Goal: Transaction & Acquisition: Obtain resource

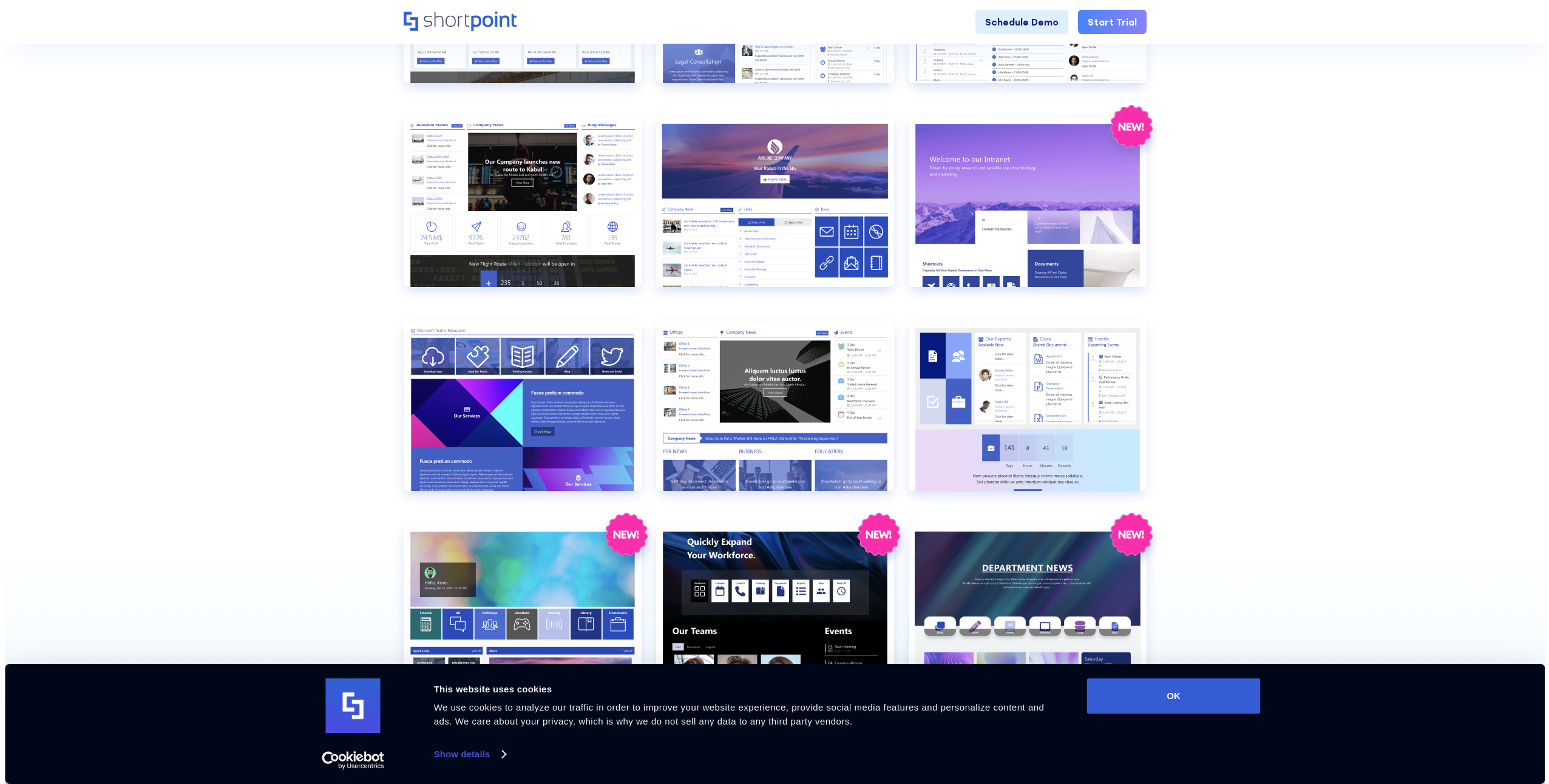
scroll to position [1032, 0]
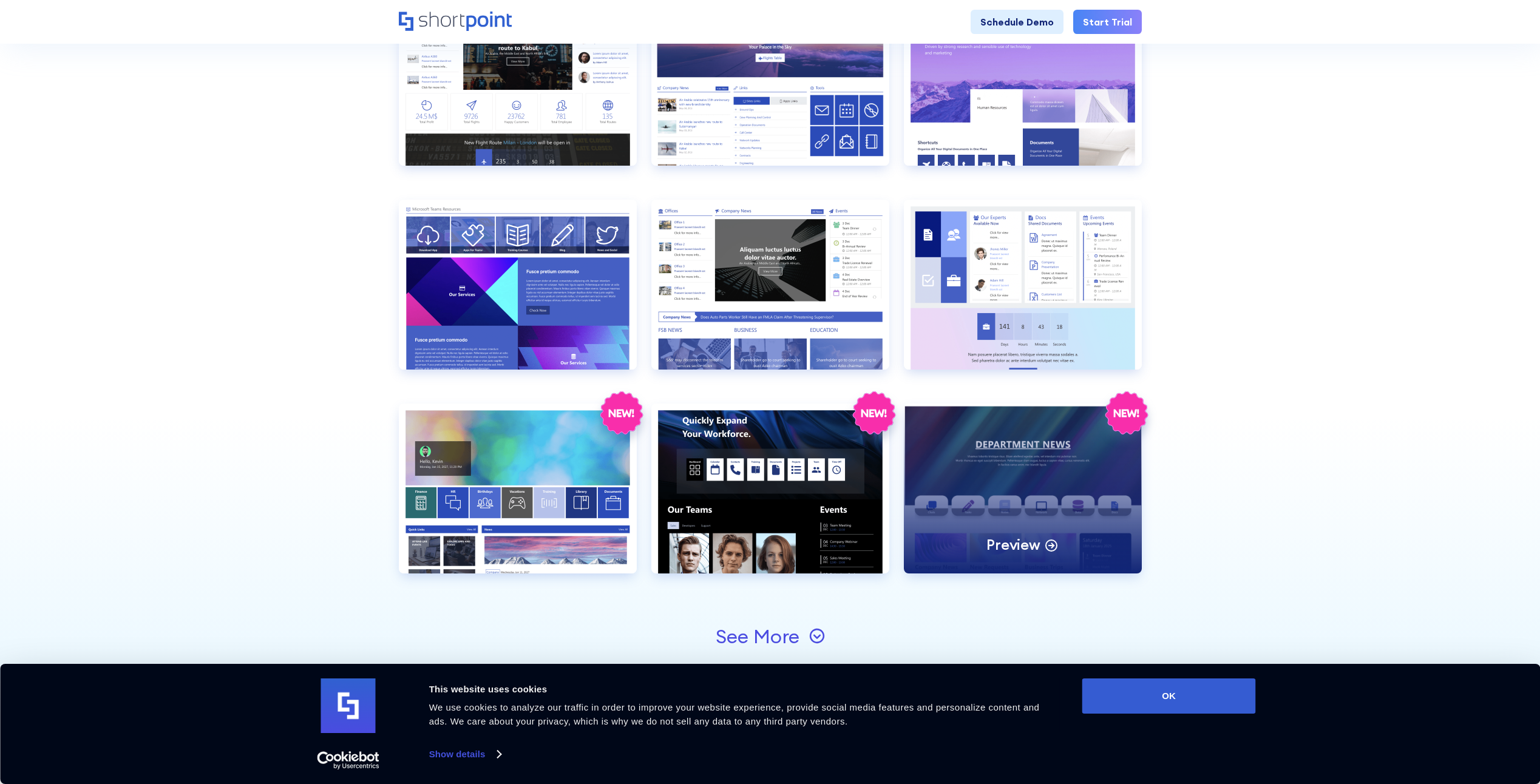
click at [984, 480] on div "Preview" at bounding box center [1022, 488] width 238 height 170
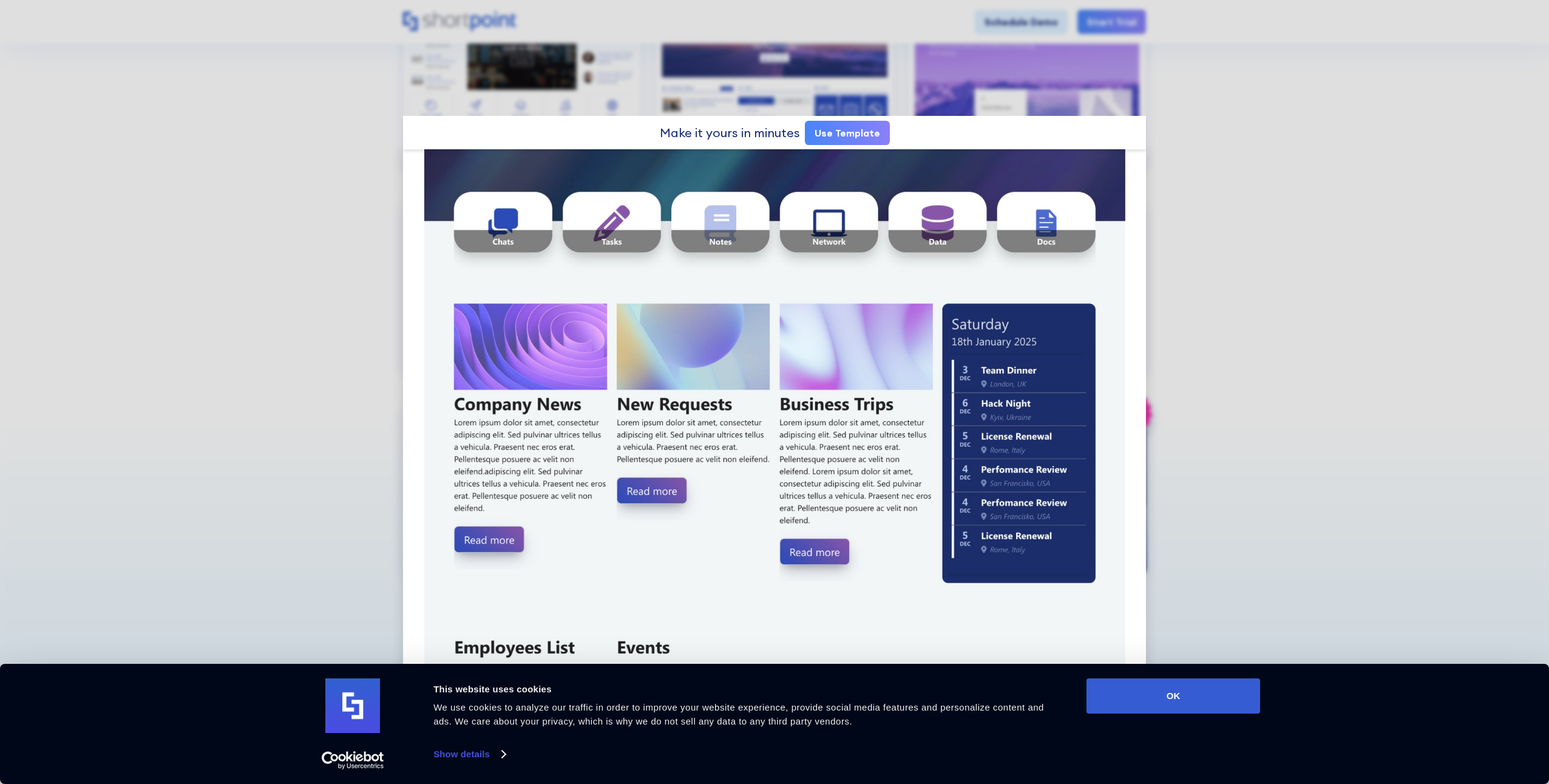
scroll to position [424, 0]
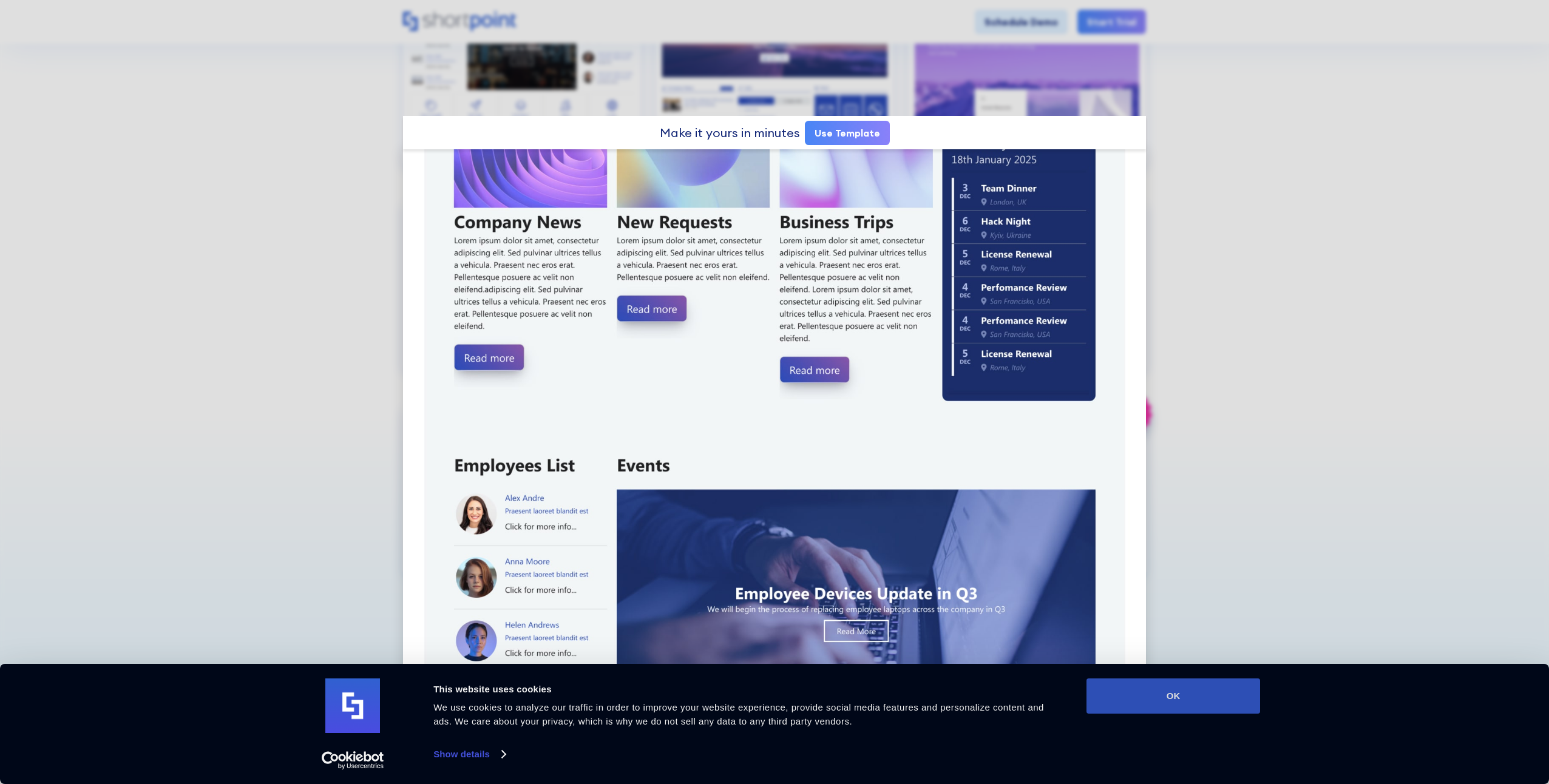
click at [1230, 709] on button "OK" at bounding box center [1173, 696] width 174 height 35
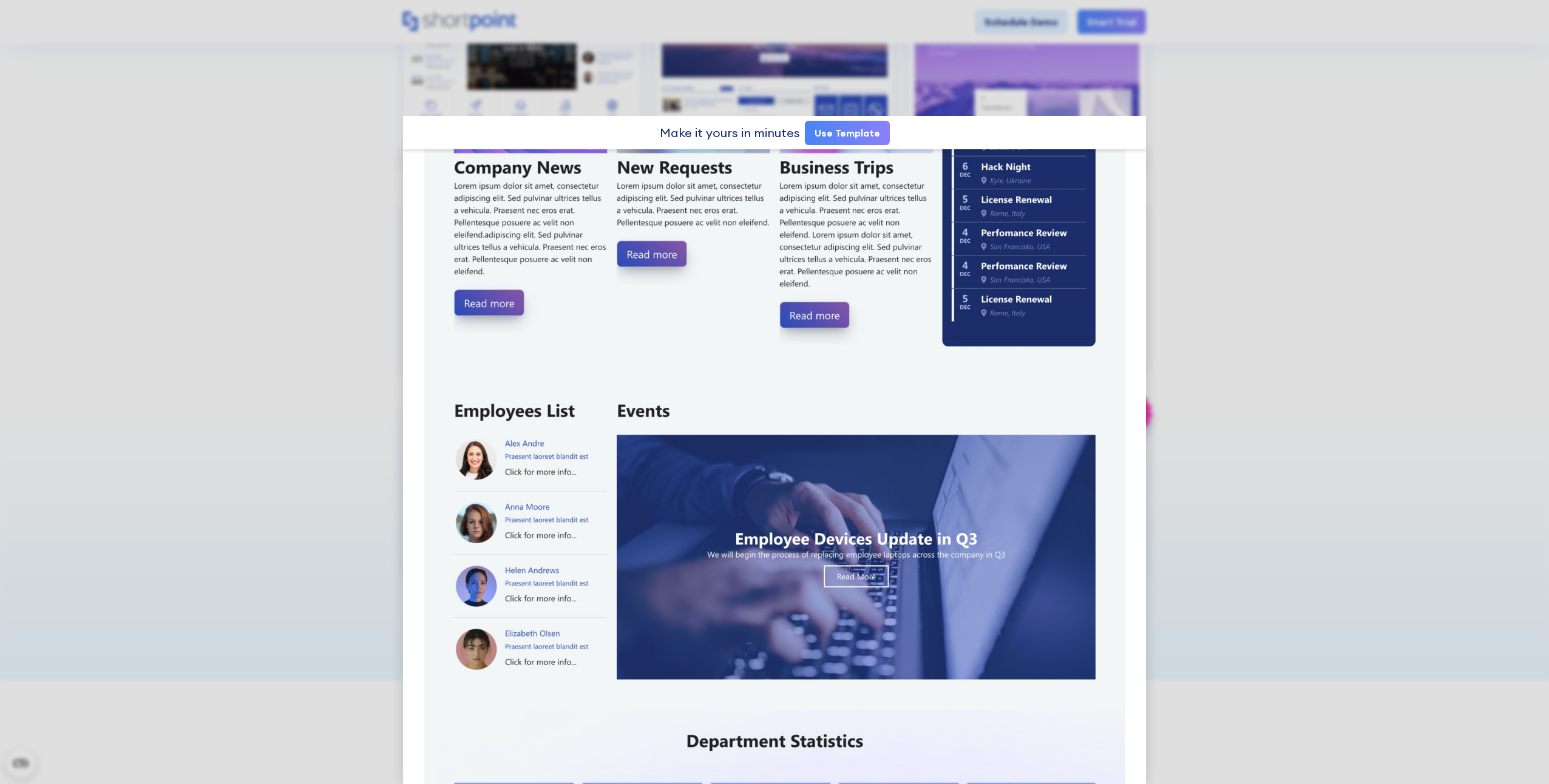
scroll to position [176, 0]
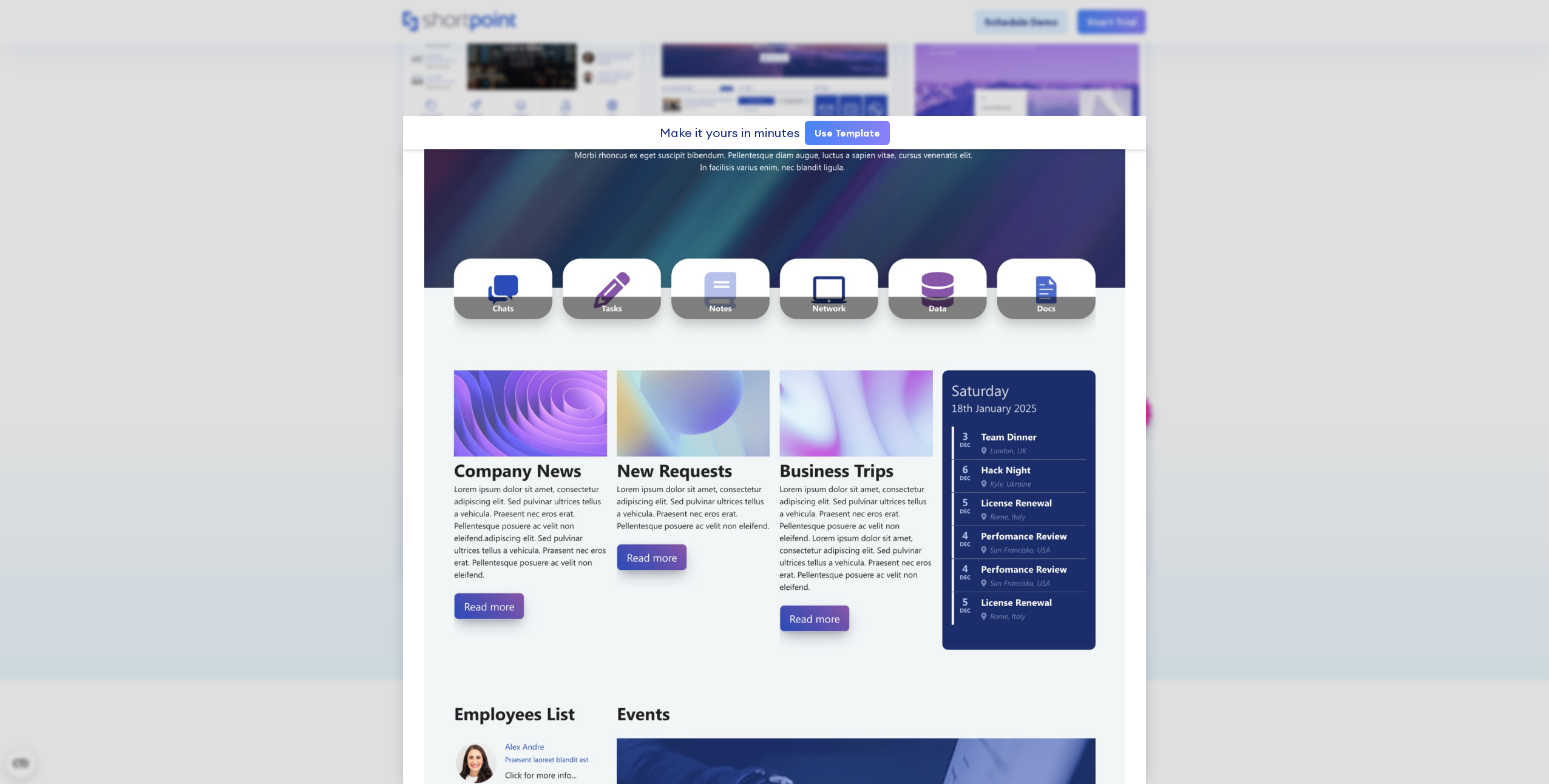
click at [852, 138] on link "Use Template" at bounding box center [847, 132] width 85 height 24
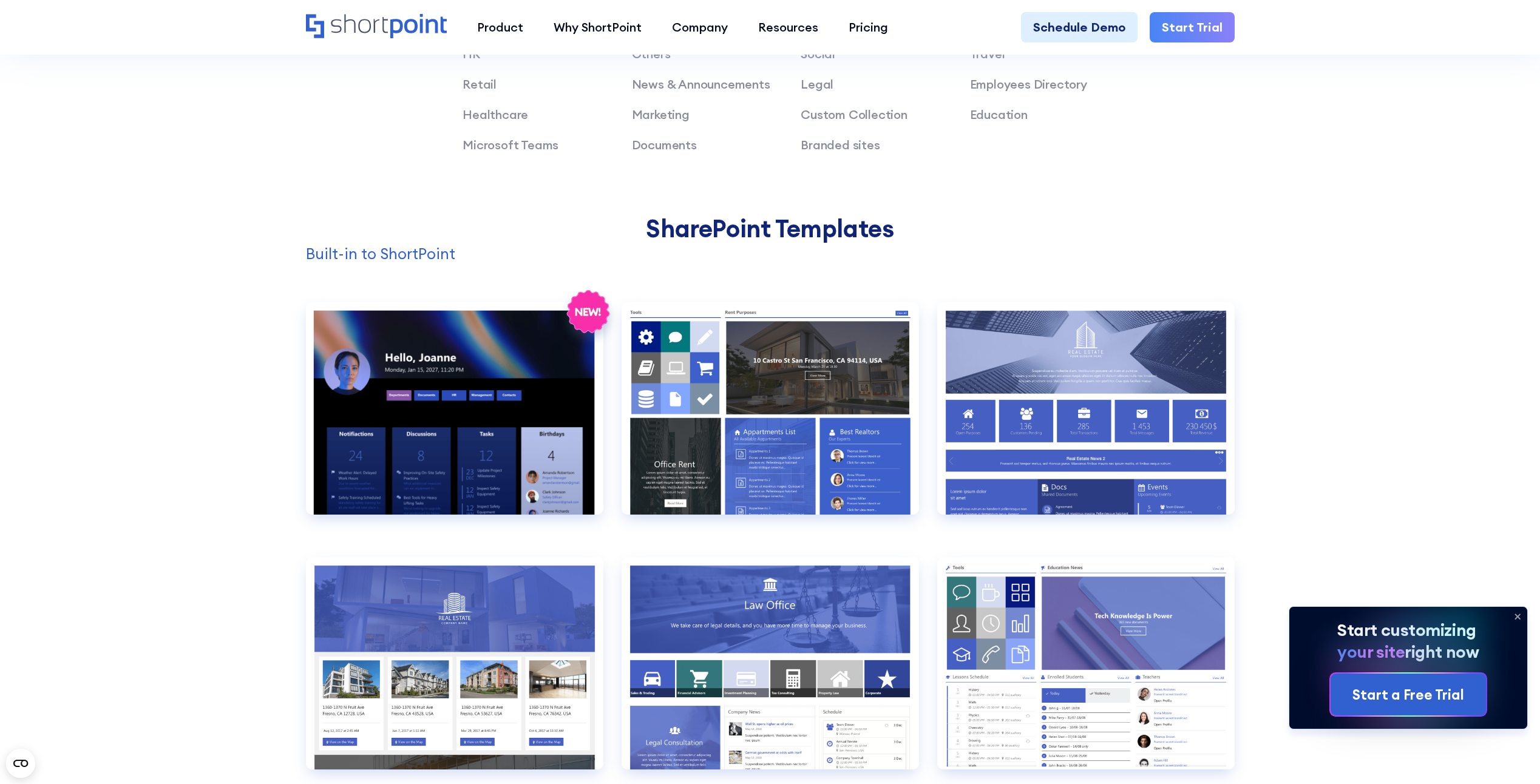
scroll to position [1213, 0]
